Goal: Answer question/provide support: Share knowledge or assist other users

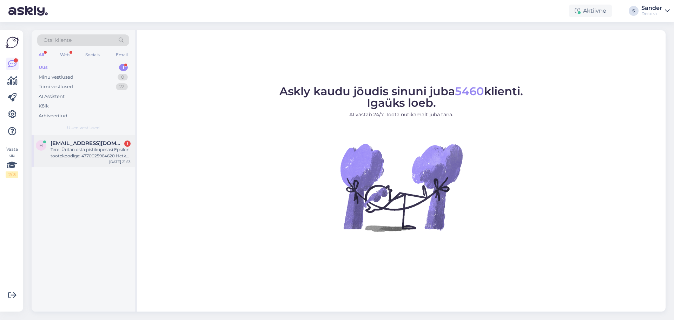
click at [78, 147] on div "Tere! Üritan osta pistikupesasi Epsilon tootekoodiga: 4770025964620 Hetkel on o…" at bounding box center [91, 152] width 80 height 13
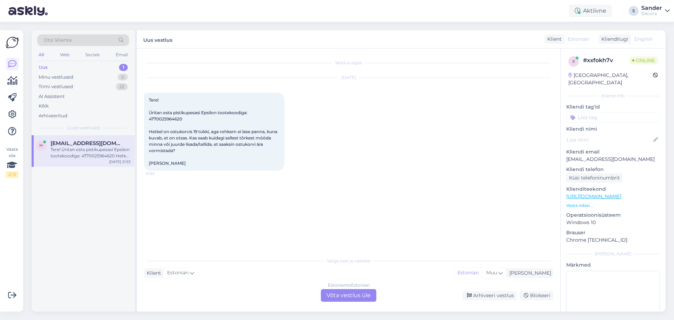
click at [175, 117] on span "Tere! Üritan osta pistikupesasi Epsilon tootekoodiga: 4770025964620 Hetkel on o…" at bounding box center [214, 131] width 130 height 68
copy span "4770025964620"
click at [217, 140] on span "Tere! Üritan osta pistikupesasi Epsilon tootekoodiga: 4770025964620 Hetkel on o…" at bounding box center [214, 131] width 130 height 68
click at [346, 294] on div "Estonian to Estonian Võta vestlus üle" at bounding box center [348, 295] width 55 height 13
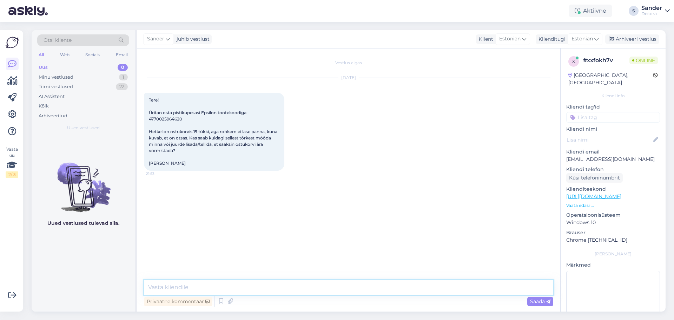
click at [324, 289] on textarea at bounding box center [348, 287] width 409 height 15
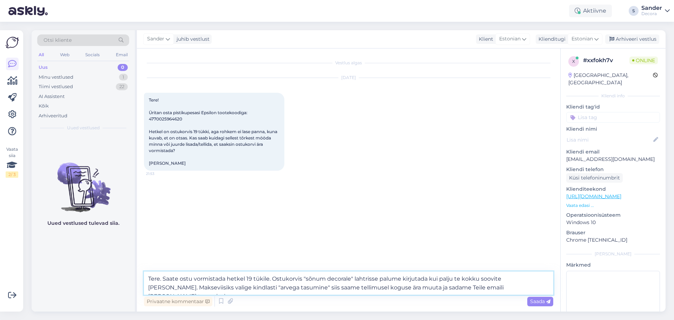
type textarea "Tere. Saate ostu vormistada hetkel 19 tükile. Ostukorvis "sõnum decorale" lahtr…"
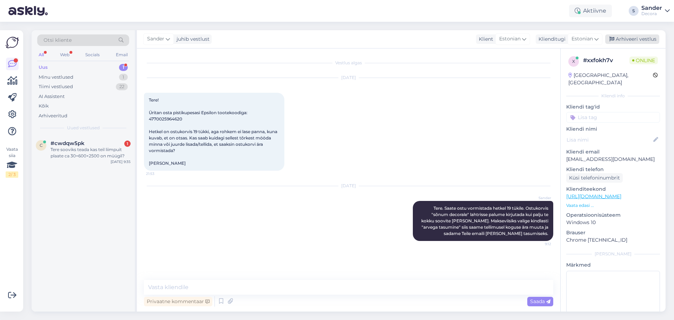
click at [643, 39] on div "Arhiveeri vestlus" at bounding box center [632, 38] width 54 height 9
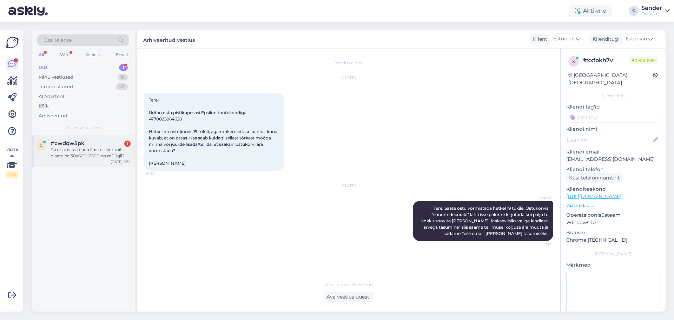
click at [77, 147] on div "Tere sooviks teada kas teil liimpuit plaate ca 30×600×2500 on müügil?" at bounding box center [91, 152] width 80 height 13
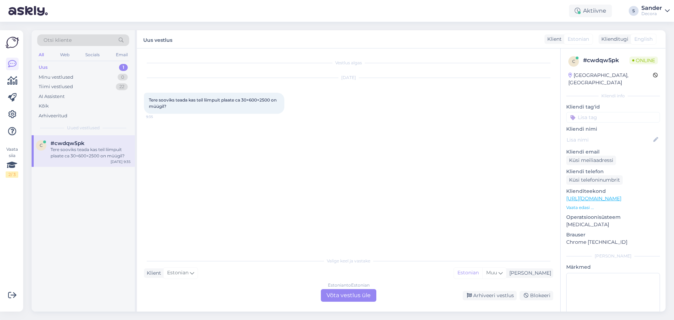
click at [348, 299] on div "Estonian to Estonian Võta vestlus üle" at bounding box center [348, 295] width 55 height 13
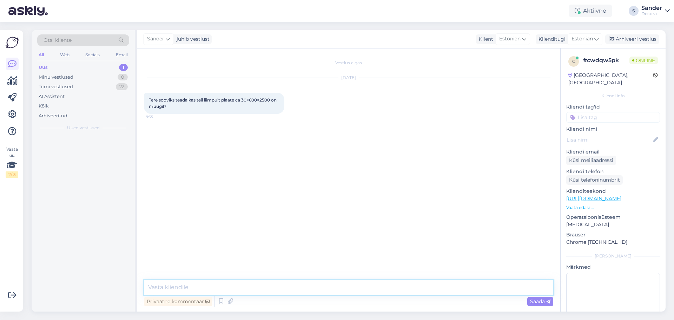
click at [330, 289] on textarea at bounding box center [348, 287] width 409 height 15
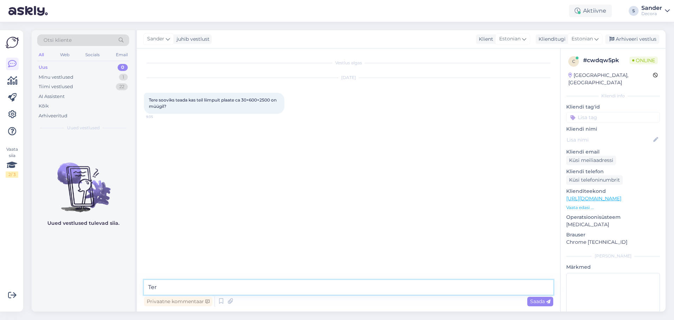
type textarea "Tere"
click at [238, 288] on textarea at bounding box center [348, 287] width 409 height 15
paste textarea "[URL][DOMAIN_NAME]"
type textarea "Meil on pakkuda järgnevat [URL][DOMAIN_NAME]"
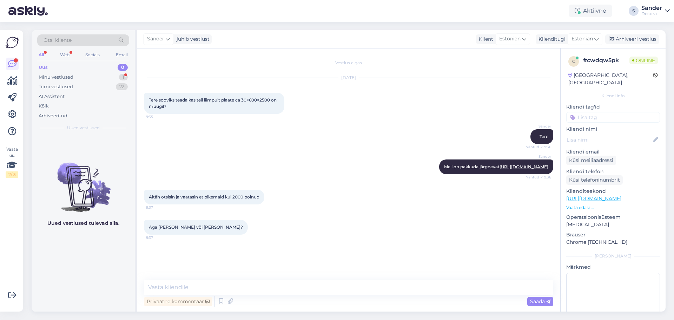
click at [585, 204] on p "Vaata edasi ..." at bounding box center [613, 207] width 94 height 6
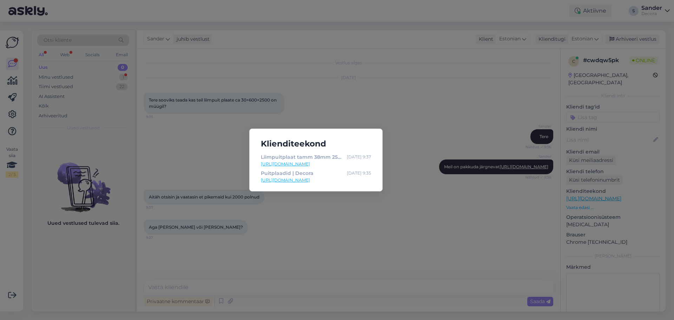
click at [419, 211] on div "Klienditeekond Liimpuitplaat tamm 38mm 2500x600mm TP 7640327561834 | Decora [DA…" at bounding box center [337, 160] width 674 height 320
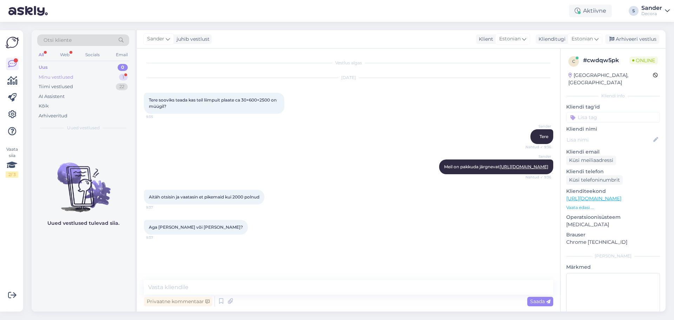
click at [100, 78] on div "Minu vestlused 1" at bounding box center [83, 77] width 92 height 10
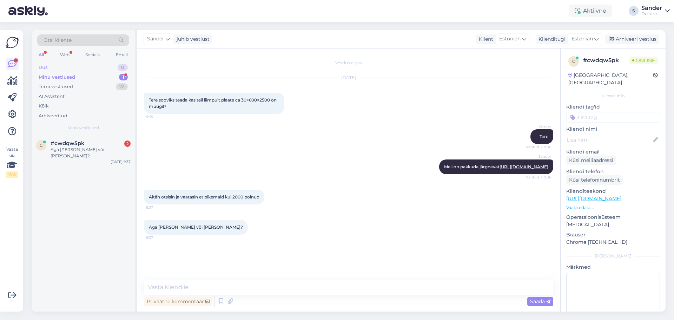
click at [90, 69] on div "Uus 0" at bounding box center [83, 67] width 92 height 10
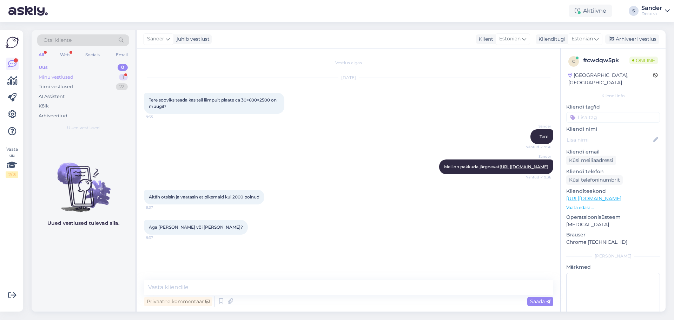
click at [88, 77] on div "Minu vestlused 1" at bounding box center [83, 77] width 92 height 10
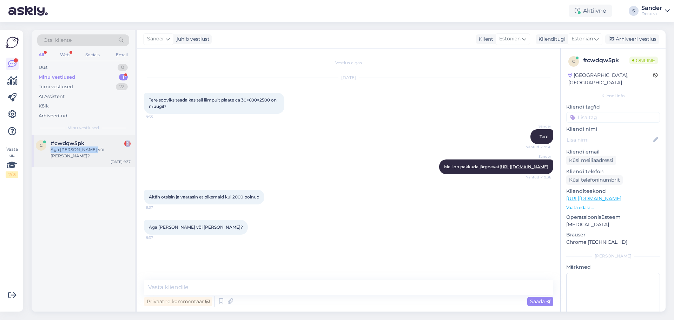
click at [92, 147] on div "#cwdqw5pk 2 Aga [PERSON_NAME] või [PERSON_NAME]?" at bounding box center [91, 149] width 80 height 19
click at [269, 140] on div "Sander Tere Nähtud ✓ 9:36" at bounding box center [348, 136] width 409 height 30
click at [201, 284] on textarea at bounding box center [348, 287] width 409 height 15
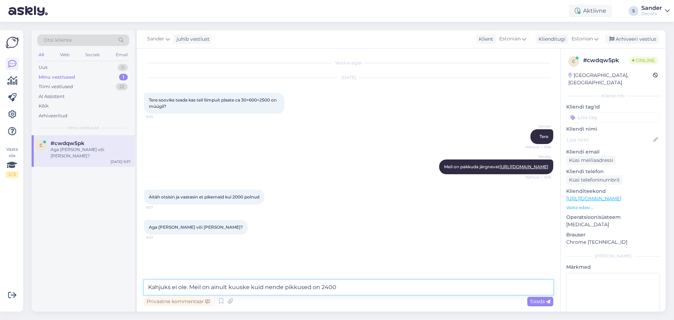
type textarea "Kahjuks ei ole. Meil on ainult kuuske kuid nende pikkused on 2400"
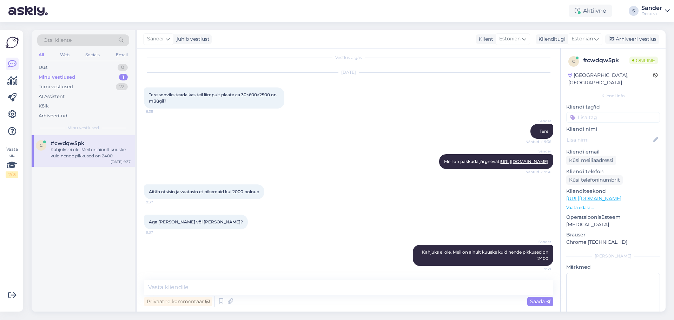
click at [580, 204] on p "Vaata edasi ..." at bounding box center [613, 207] width 94 height 6
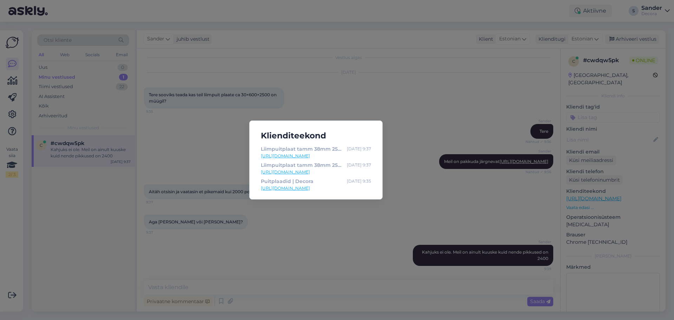
click at [393, 85] on div "Klienditeekond Liimpuitplaat tamm 38mm 2500x600mm TP 7640327561834 | Decora [DA…" at bounding box center [337, 160] width 674 height 320
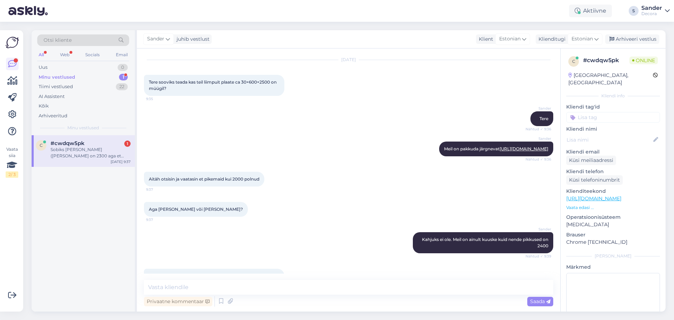
scroll to position [54, 0]
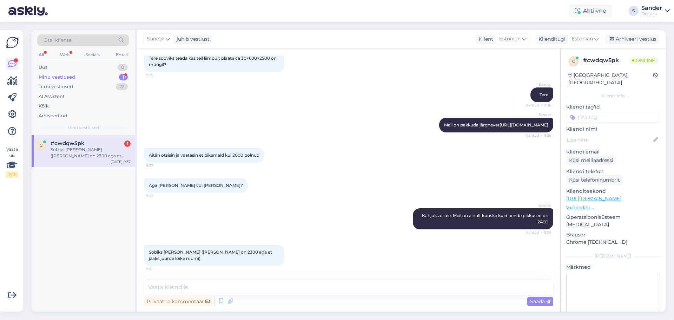
click at [111, 148] on div "Sobiks [PERSON_NAME] ([PERSON_NAME] on 2300 aga et jääks juurde lõike ruumi)" at bounding box center [91, 152] width 80 height 13
click at [577, 197] on div "Klienditeekond [URL][DOMAIN_NAME] Vaata edasi ..." at bounding box center [613, 198] width 94 height 23
click at [577, 204] on p "Vaata edasi ..." at bounding box center [613, 207] width 94 height 6
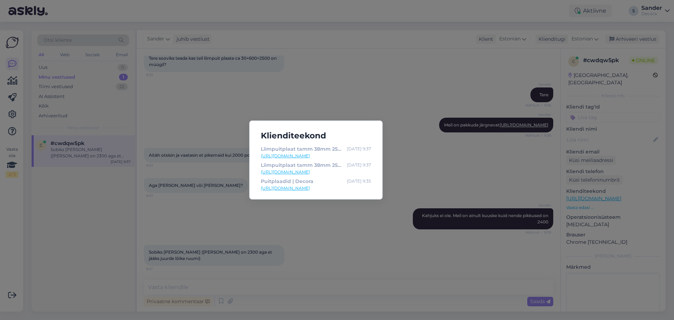
click at [447, 157] on div "Klienditeekond Liimpuitplaat tamm 38mm 2500x600mm TP 7640327561834 | Decora [DA…" at bounding box center [337, 160] width 674 height 320
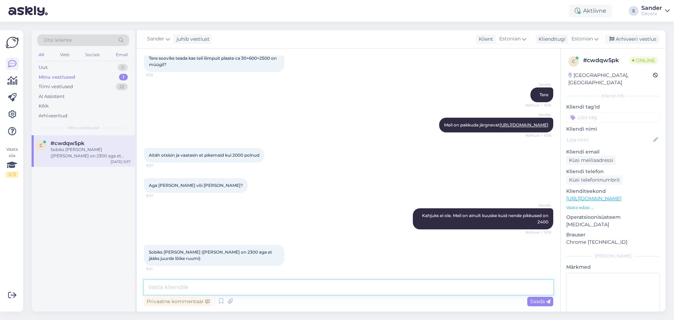
click at [218, 290] on textarea at bounding box center [348, 287] width 409 height 15
paste textarea "[URL][DOMAIN_NAME]"
type textarea "[URL][DOMAIN_NAME][PERSON_NAME] paksus on nüüd ainult 18mm"
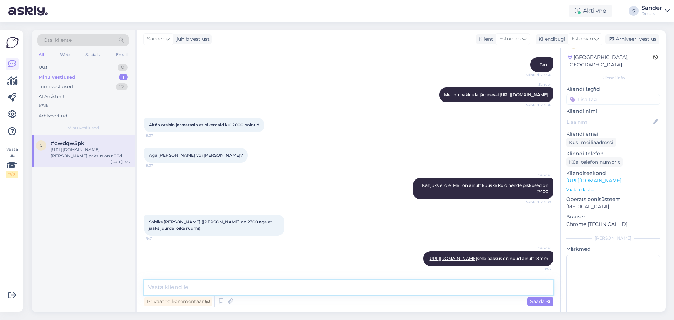
scroll to position [28, 0]
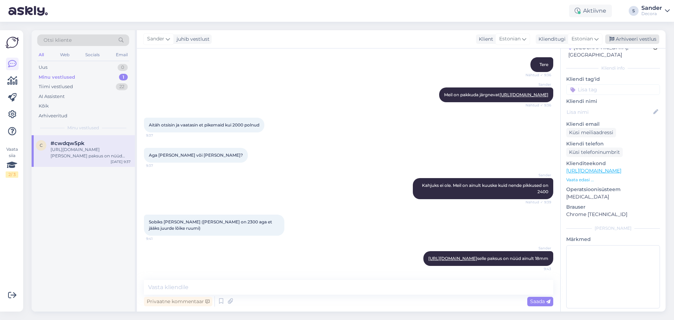
click at [631, 38] on div "Arhiveeri vestlus" at bounding box center [632, 38] width 54 height 9
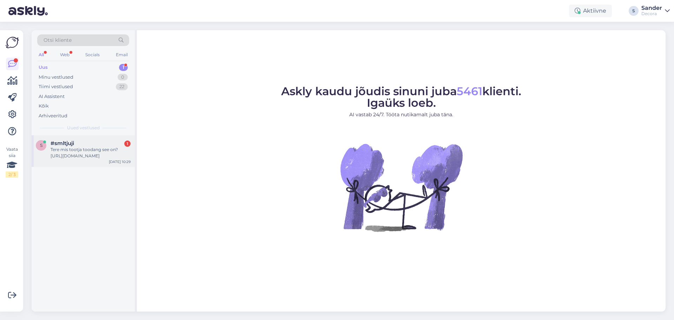
click at [97, 154] on div "Tere mis tootja toodang see on? https://www.decora.ee/nurgaprofiil-h50-50-3-0m" at bounding box center [91, 152] width 80 height 13
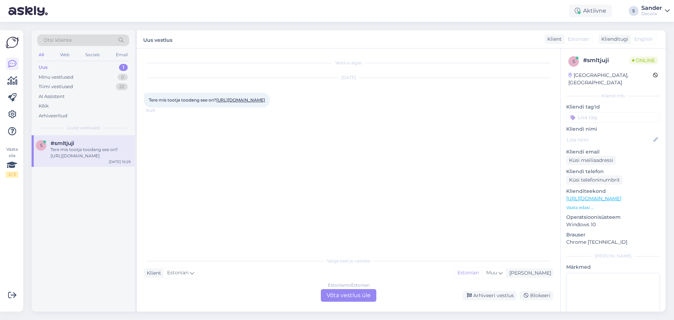
click at [219, 103] on link "https://www.decora.ee/nurgaprofiil-h50-50-3-0m" at bounding box center [240, 99] width 49 height 5
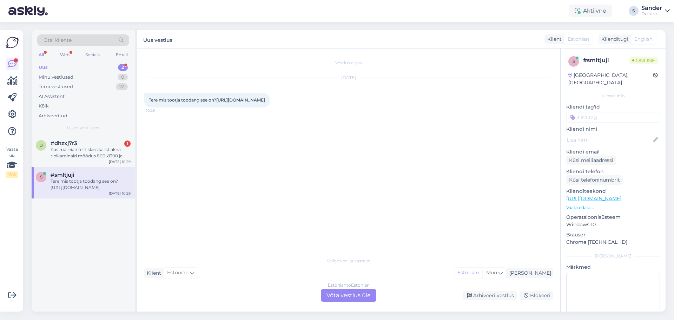
click at [96, 192] on div "s #smltjuji Tere mis tootja toodang see on? https://www.decora.ee/nurgaprofiil-…" at bounding box center [83, 183] width 103 height 32
click at [345, 290] on div "Estonian to Estonian Võta vestlus üle" at bounding box center [348, 295] width 55 height 13
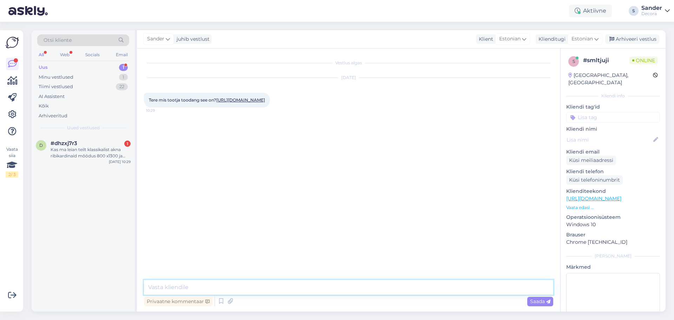
click at [330, 288] on textarea at bounding box center [348, 287] width 409 height 15
type textarea "Tere"
paste textarea "Raintar TP OÜ"
type textarea "Raintar TP OÜ"
click at [87, 166] on div "d #dhzxj7r3 1 Kas ma leian teilt klassikalist akna ribikardinaid mõõdus 800 x13…" at bounding box center [83, 151] width 103 height 32
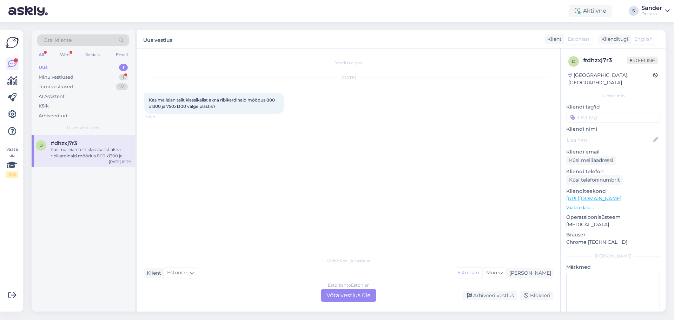
click at [342, 289] on div "Estonian to Estonian Võta vestlus üle" at bounding box center [348, 295] width 55 height 13
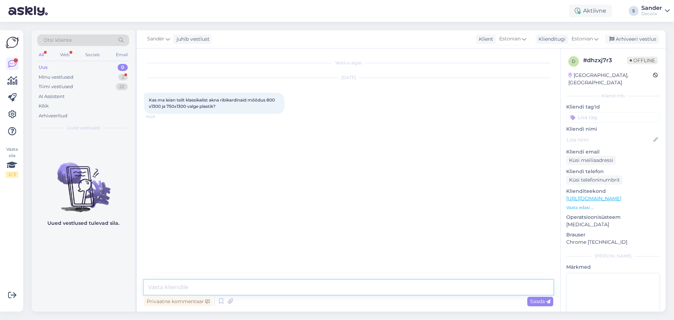
click at [330, 288] on textarea at bounding box center [348, 287] width 409 height 15
type textarea "Tere"
type textarea "N"
paste textarea "https://www.decora.ee/catalogsearch/result/?q=ribikardin"
type textarea "Meie pakutavad ribikardinad leiate siit https://www.decora.ee/catalogsearch/res…"
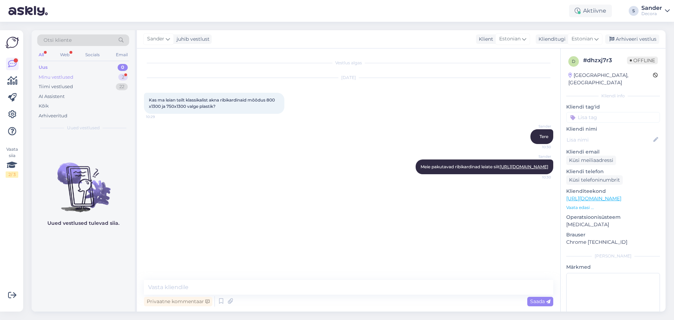
click at [106, 77] on div "Minu vestlused 2" at bounding box center [83, 77] width 92 height 10
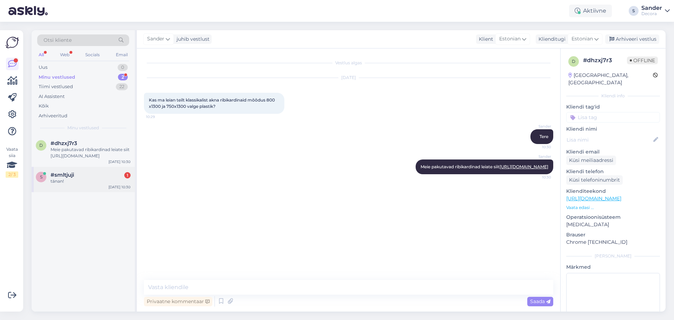
click at [80, 173] on div "#smltjuji 1" at bounding box center [91, 175] width 80 height 6
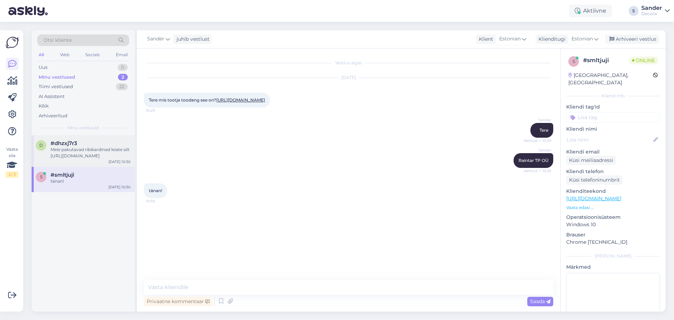
click at [83, 154] on div "Meie pakutavad ribikardinad leiate siit https://www.decora.ee/catalogsearch/res…" at bounding box center [91, 152] width 80 height 13
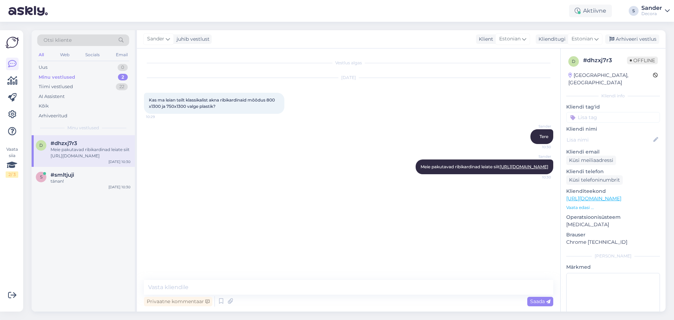
click at [152, 105] on span "Kas ma leian teilt klassikalist akna ribikardinaid mõõdus 800 x1300 ja 750x1300…" at bounding box center [212, 103] width 127 height 12
click at [646, 36] on div "Arhiveeri vestlus" at bounding box center [632, 38] width 54 height 9
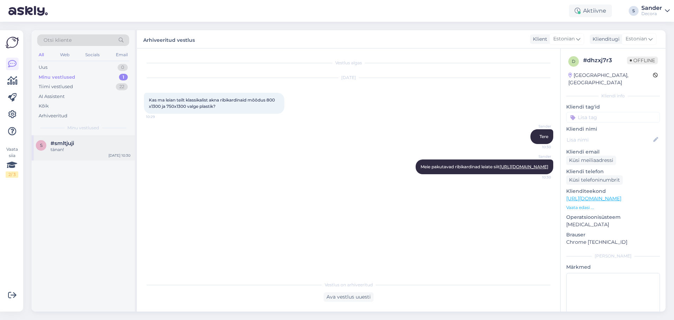
click at [78, 148] on div "tänan!" at bounding box center [91, 149] width 80 height 6
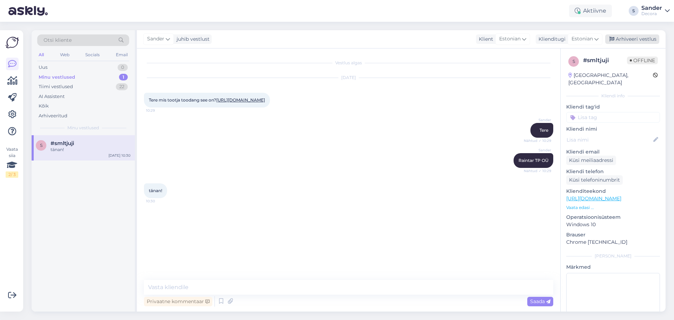
click at [647, 42] on div "Arhiveeri vestlus" at bounding box center [632, 38] width 54 height 9
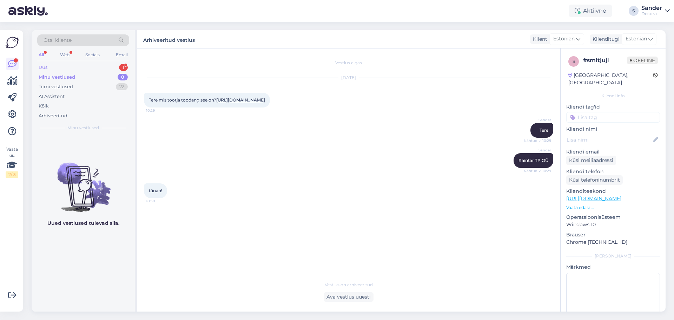
click at [100, 68] on div "Uus 1" at bounding box center [83, 67] width 92 height 10
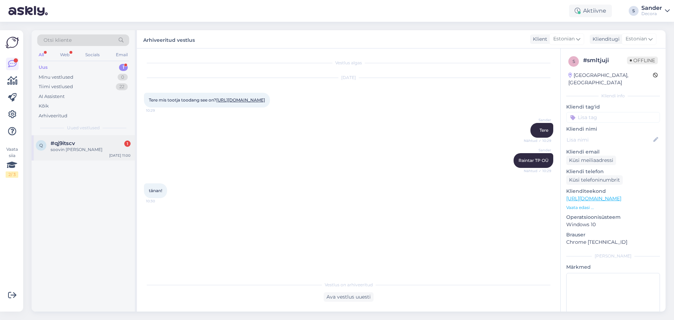
click at [63, 143] on span "#qj9itscv" at bounding box center [63, 143] width 25 height 6
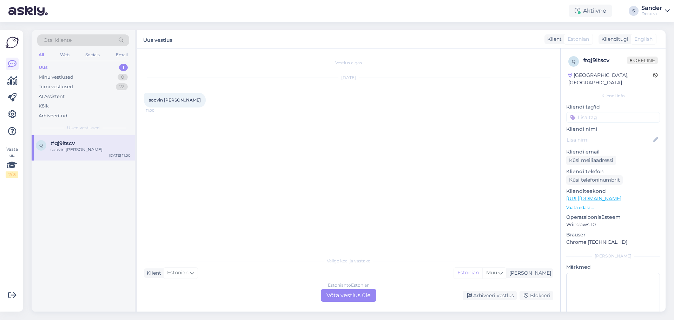
click at [592, 204] on p "Vaata edasi ..." at bounding box center [613, 207] width 94 height 6
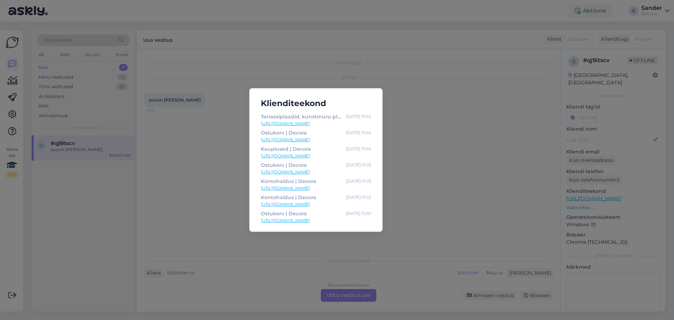
click at [364, 289] on div "Klienditeekond Terrassiplaadid, kunstmuru plaadid | Decora Aug 27 11:04 https:/…" at bounding box center [337, 160] width 674 height 320
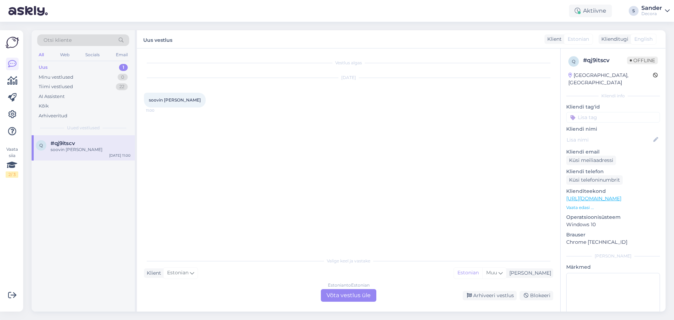
click at [362, 292] on div "Estonian to Estonian Võta vestlus üle" at bounding box center [348, 295] width 55 height 13
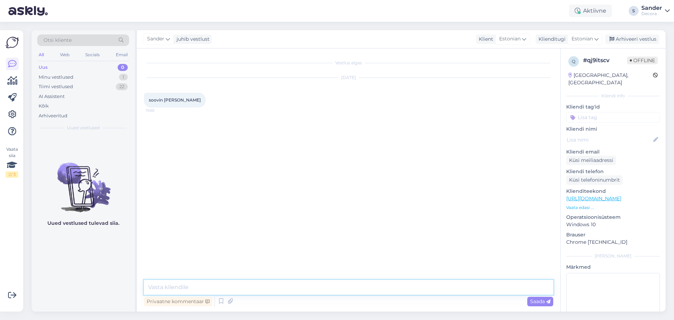
click at [322, 282] on textarea at bounding box center [348, 287] width 409 height 15
type textarea "Tere"
click at [581, 204] on p "Vaata edasi ..." at bounding box center [613, 207] width 94 height 6
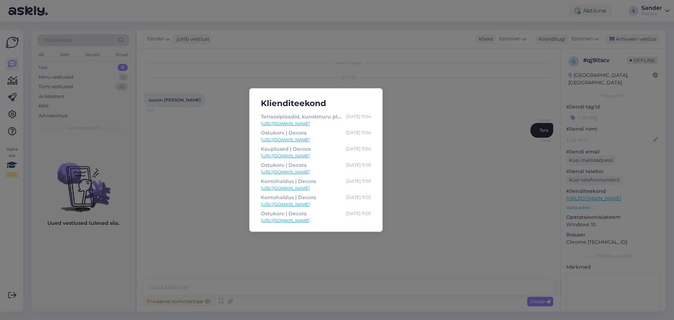
click at [267, 270] on div "Klienditeekond Terrassiplaadid, kunstmuru plaadid | Decora Aug 27 11:04 https:/…" at bounding box center [337, 160] width 674 height 320
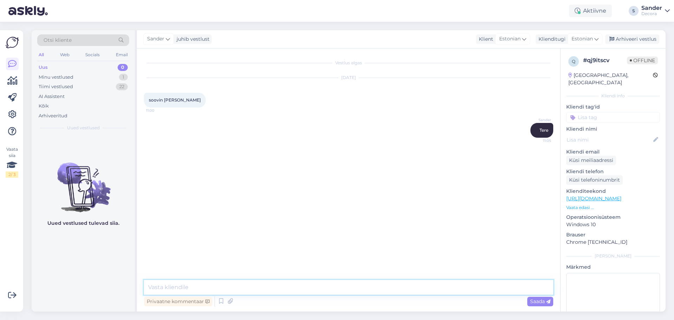
click at [225, 293] on textarea at bounding box center [348, 287] width 409 height 15
type textarea "Ostukorvis peale tarneviisi valikut saate suunduda andmete/maske valiku lehele."
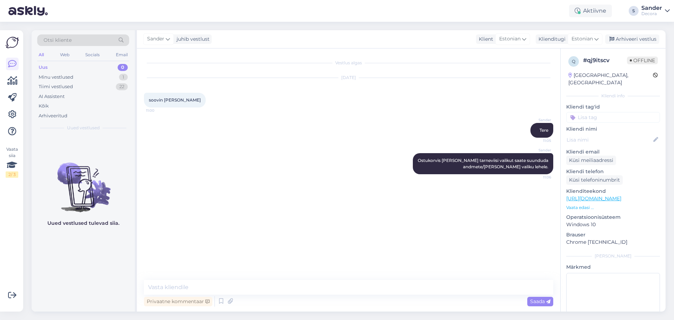
click at [581, 205] on div "q # qj9itscv Offline Estonia, Tallinn Kliendi info Kliendi tag'id Kliendi nimi …" at bounding box center [613, 197] width 105 height 298
click at [580, 204] on p "Vaata edasi ..." at bounding box center [613, 207] width 94 height 6
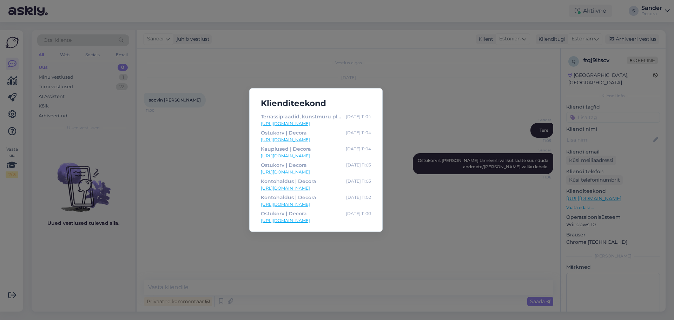
click at [434, 106] on div "Klienditeekond Terrassiplaadid, kunstmuru plaadid | Decora Aug 27 11:04 https:/…" at bounding box center [337, 160] width 674 height 320
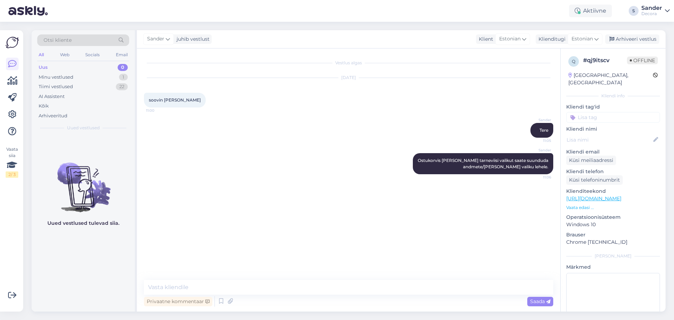
click at [590, 204] on p "Vaata edasi ..." at bounding box center [613, 207] width 94 height 6
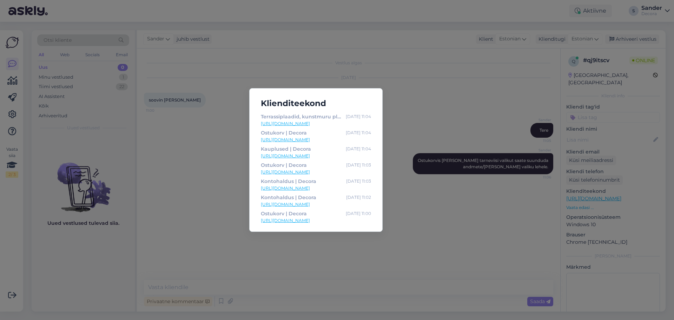
click at [246, 77] on div "Klienditeekond Terrassiplaadid, kunstmuru plaadid | Decora Aug 27 11:04 https:/…" at bounding box center [337, 160] width 674 height 320
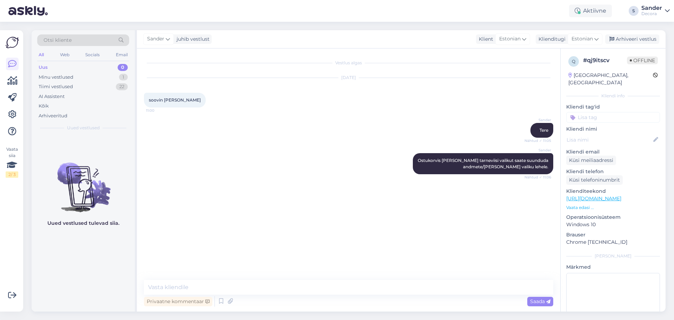
click at [360, 75] on div "[DATE]" at bounding box center [348, 77] width 409 height 6
click at [348, 76] on div "[DATE]" at bounding box center [348, 77] width 409 height 6
click at [347, 76] on div "[DATE]" at bounding box center [348, 77] width 409 height 6
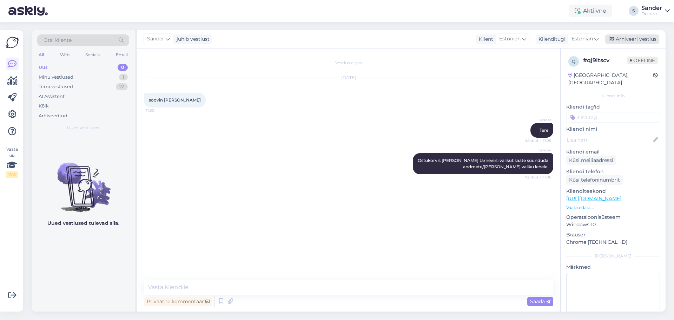
click at [638, 42] on div "Arhiveeri vestlus" at bounding box center [632, 38] width 54 height 9
